Goal: Task Accomplishment & Management: Manage account settings

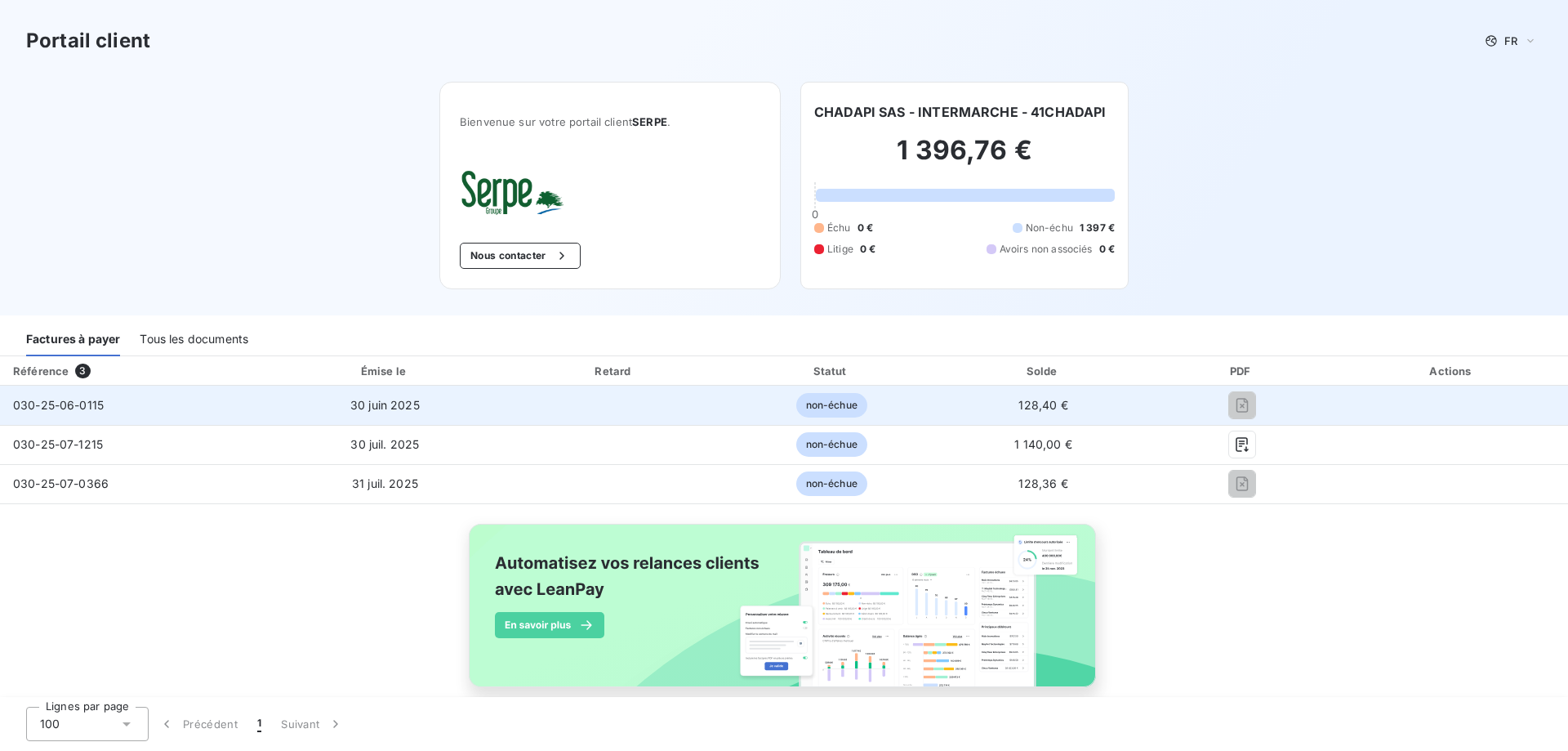
click at [68, 400] on span "030-25-06-0115" at bounding box center [58, 404] width 90 height 14
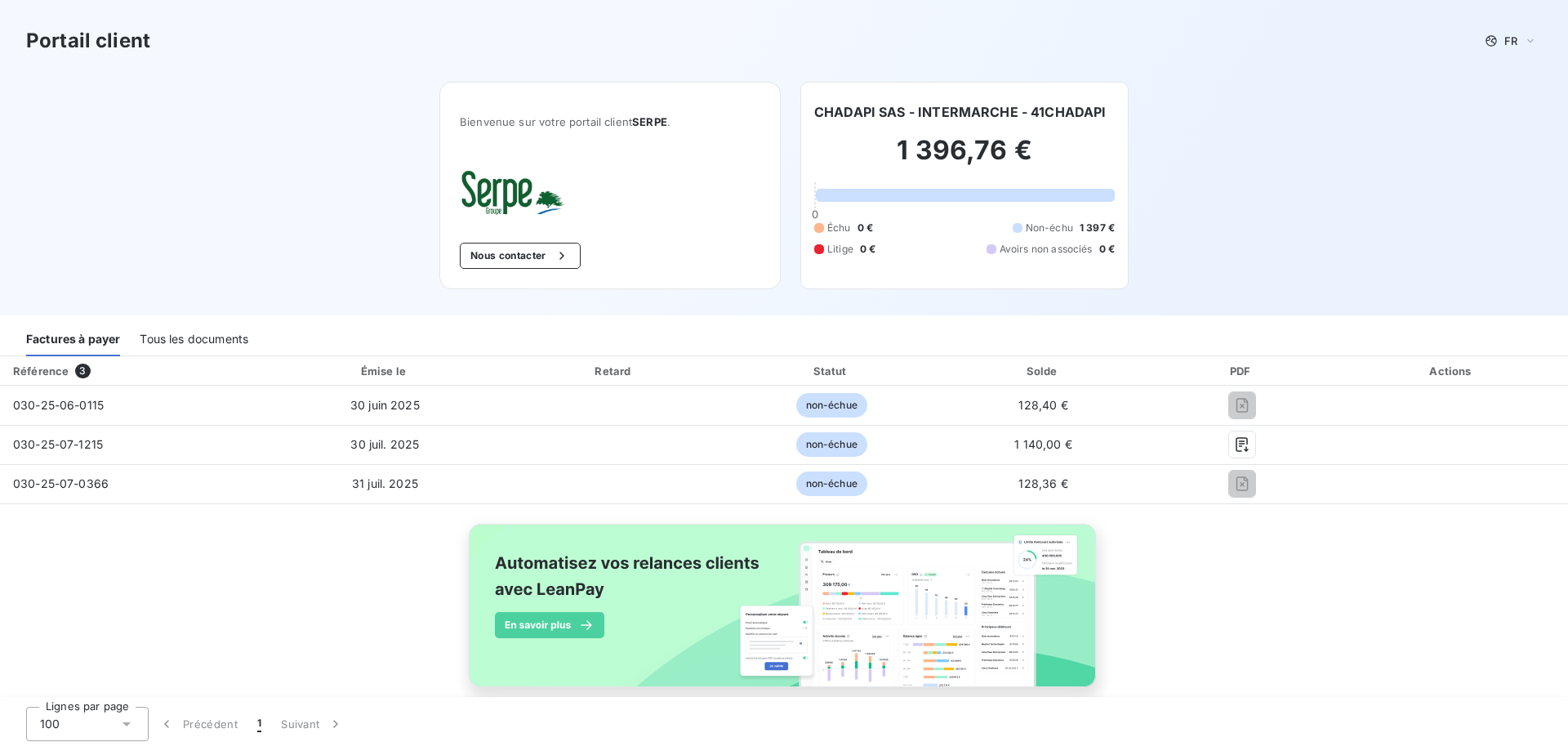
click at [195, 342] on div "Tous les documents" at bounding box center [194, 339] width 108 height 35
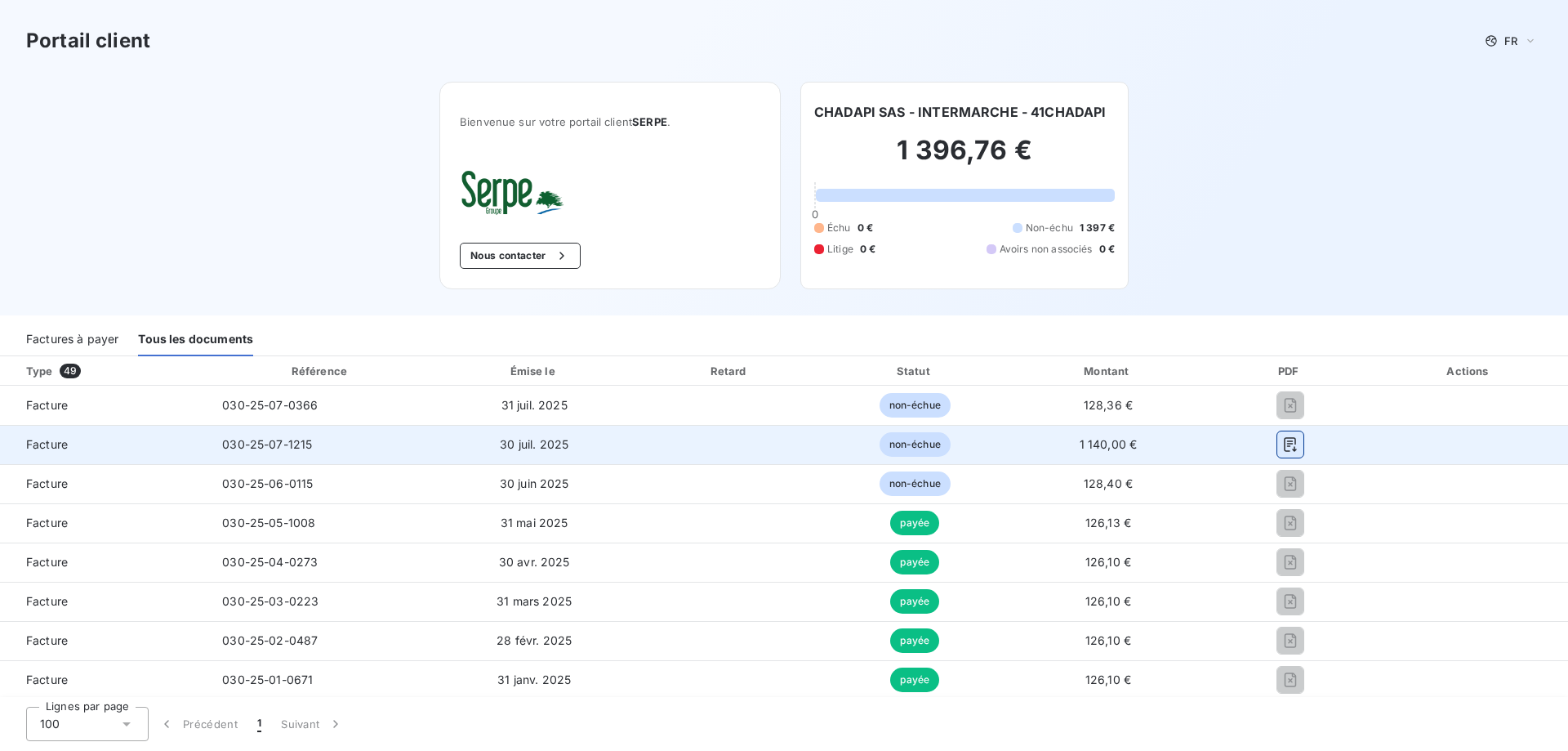
click at [1278, 456] on button "button" at bounding box center [1291, 444] width 26 height 26
